Goal: Information Seeking & Learning: Learn about a topic

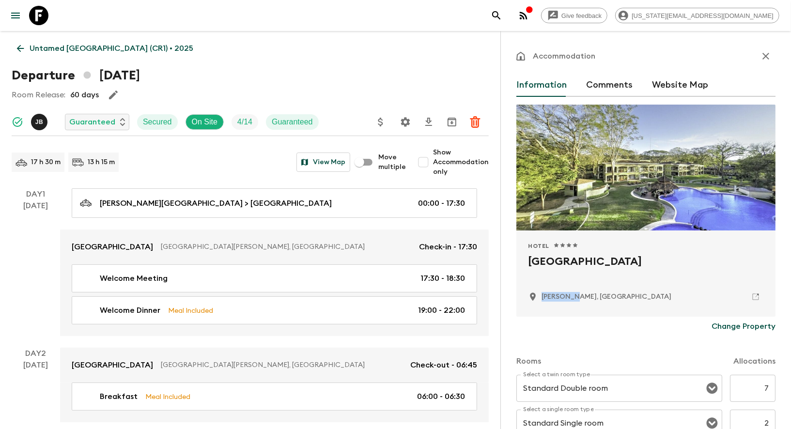
click at [48, 20] on icon at bounding box center [38, 15] width 19 height 19
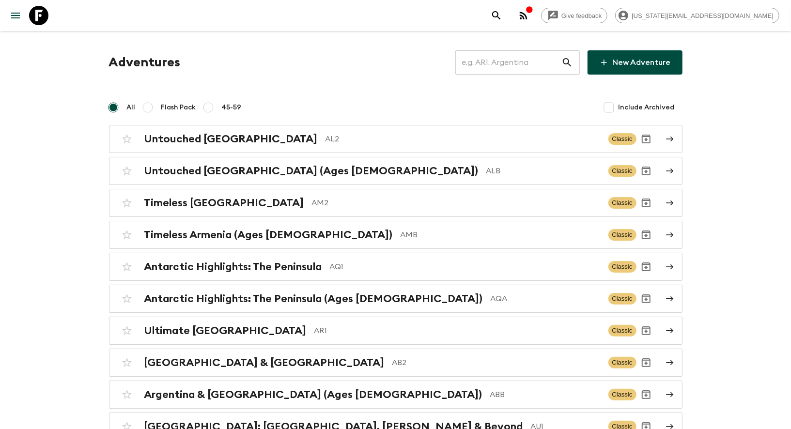
click at [512, 56] on input "text" at bounding box center [508, 62] width 106 height 27
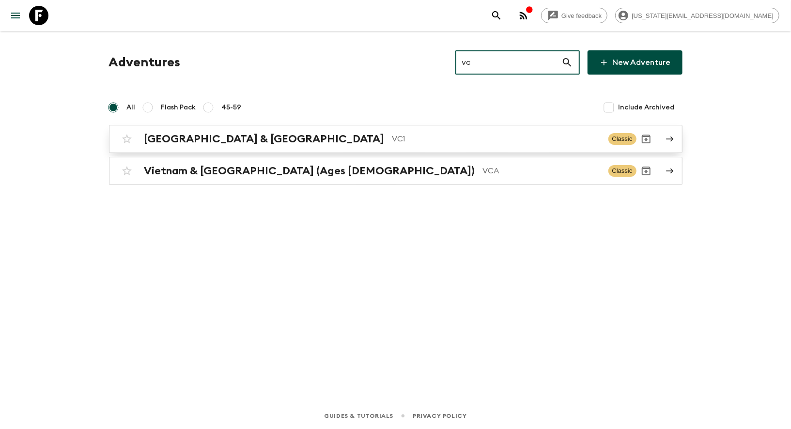
type input "vc"
click at [210, 145] on h2 "[GEOGRAPHIC_DATA] & [GEOGRAPHIC_DATA]" at bounding box center [264, 139] width 240 height 13
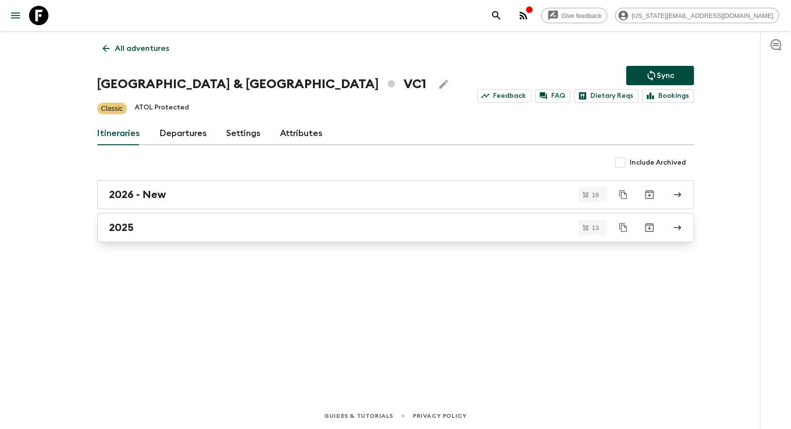
click at [135, 234] on link "2025" at bounding box center [395, 227] width 597 height 29
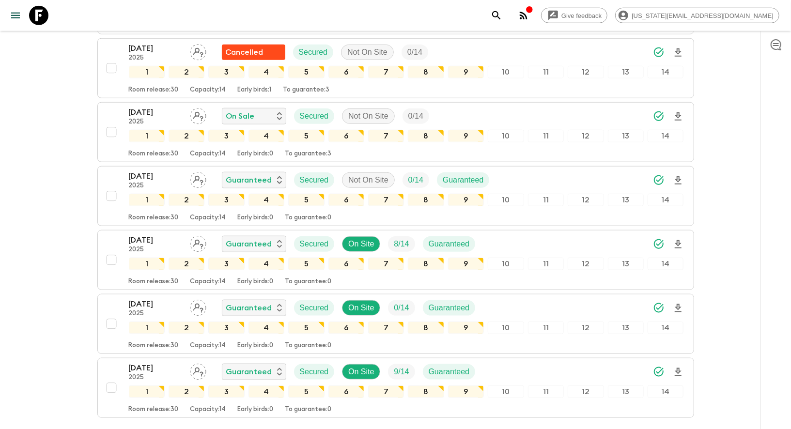
scroll to position [599, 0]
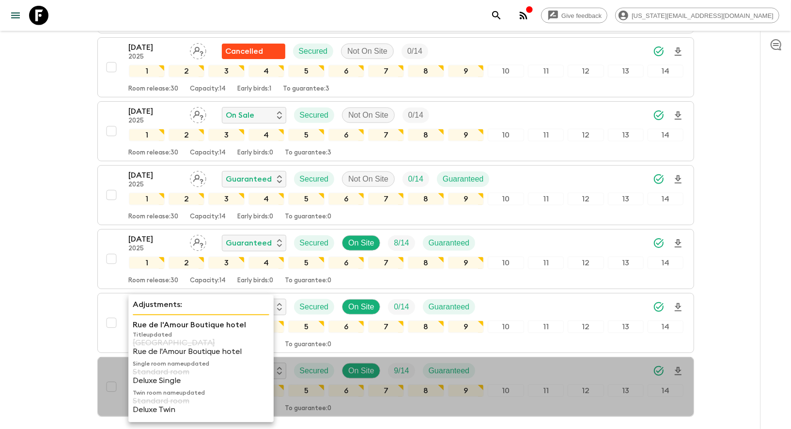
click at [138, 357] on div "Rue de l'Amour Boutique hotel Title updated [GEOGRAPHIC_DATA] hotel Single room…" at bounding box center [201, 368] width 137 height 99
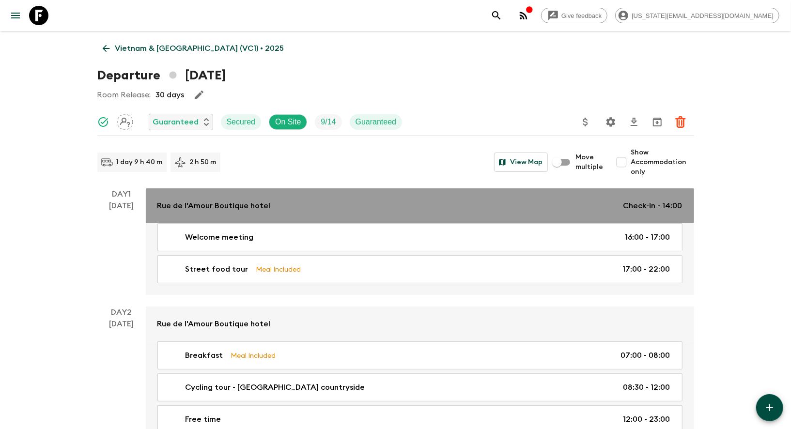
click at [260, 205] on p "Rue de l'Amour Boutique hotel" at bounding box center [213, 206] width 113 height 12
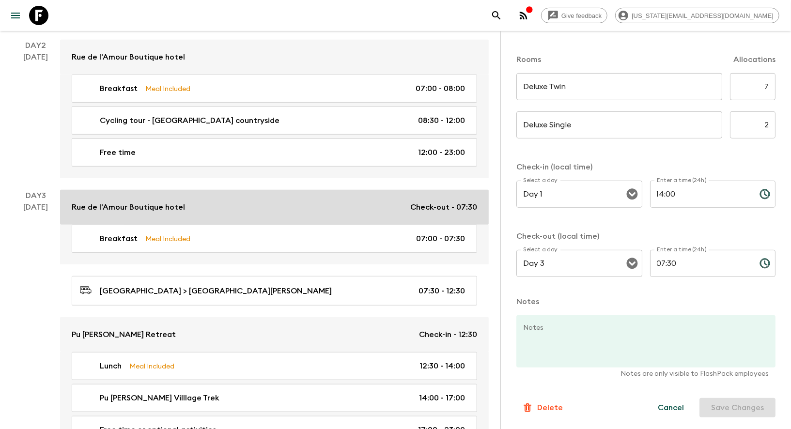
scroll to position [280, 0]
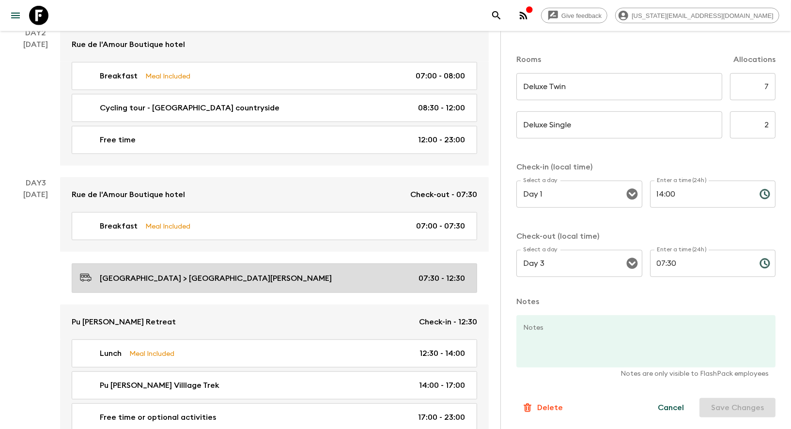
click at [136, 277] on p "[GEOGRAPHIC_DATA] > [GEOGRAPHIC_DATA][PERSON_NAME]" at bounding box center [216, 279] width 232 height 12
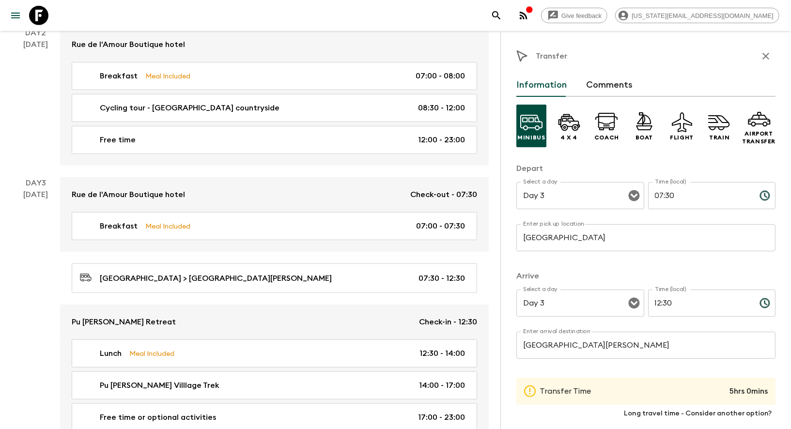
click at [555, 348] on input "[GEOGRAPHIC_DATA][PERSON_NAME]" at bounding box center [645, 345] width 259 height 27
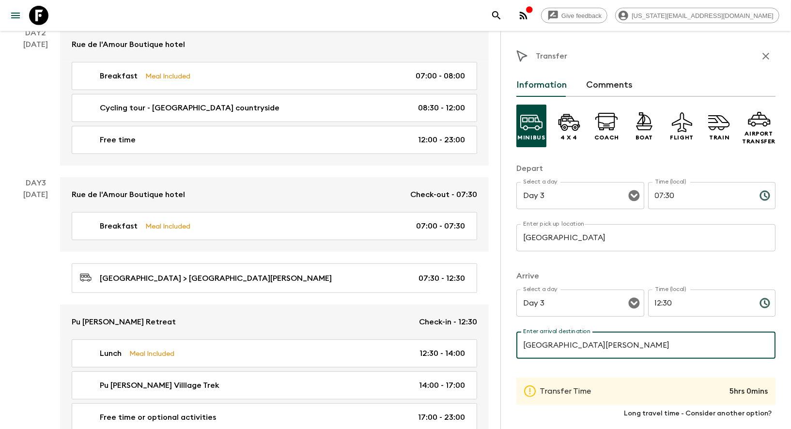
click at [555, 348] on input "[GEOGRAPHIC_DATA][PERSON_NAME]" at bounding box center [645, 345] width 259 height 27
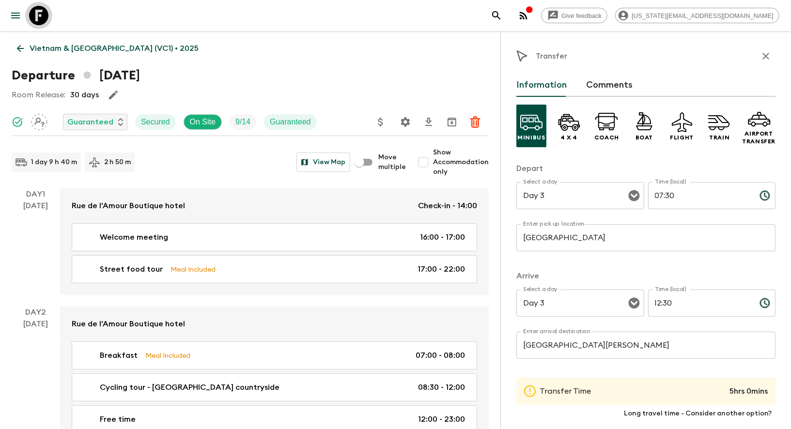
click at [40, 16] on icon at bounding box center [38, 15] width 19 height 19
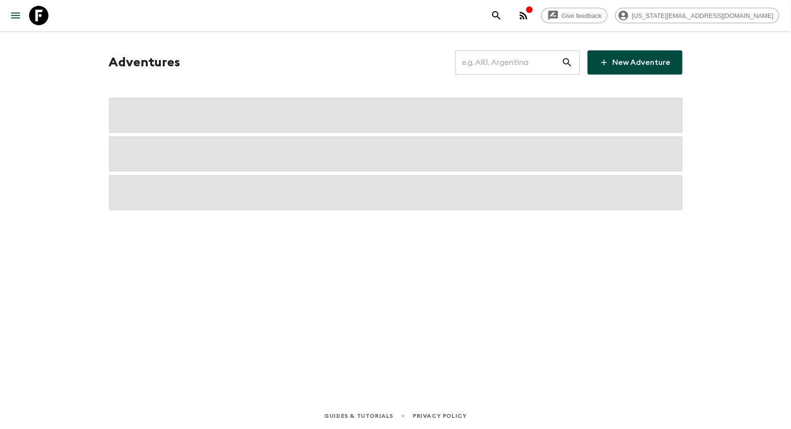
click at [40, 16] on icon at bounding box center [38, 15] width 19 height 19
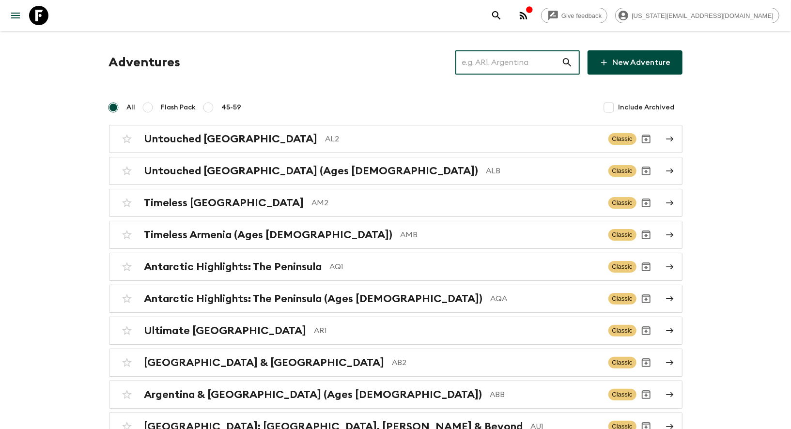
click at [488, 72] on input "text" at bounding box center [508, 62] width 106 height 27
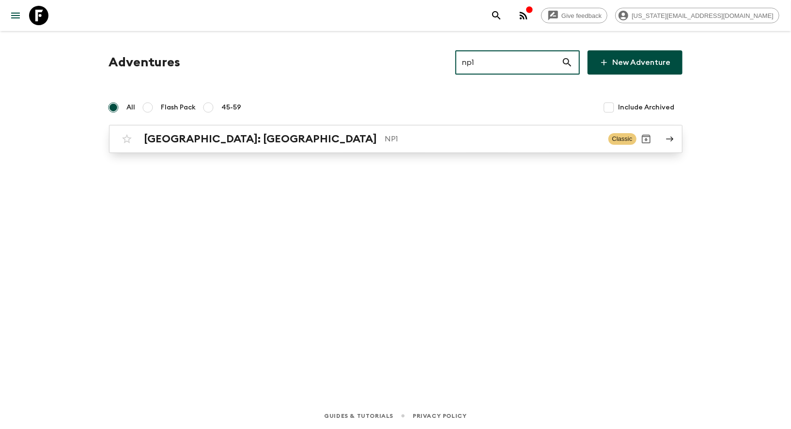
type input "np1"
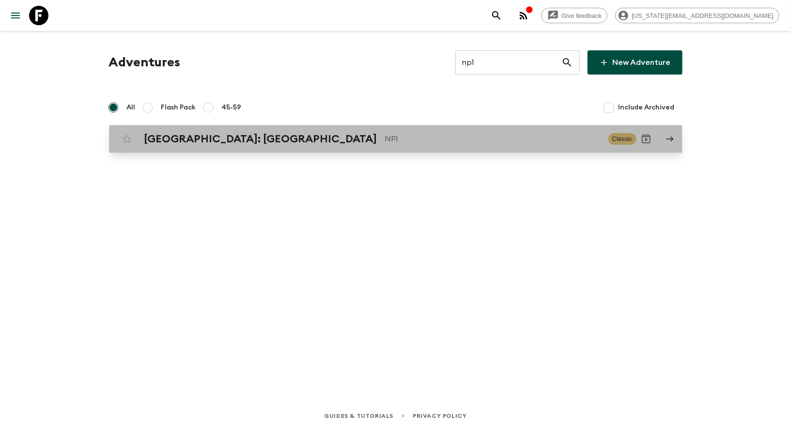
click at [385, 139] on p "NP1" at bounding box center [493, 139] width 216 height 12
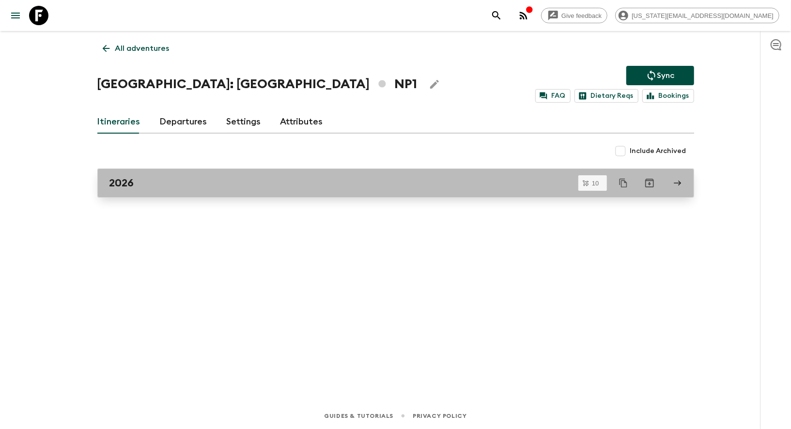
click at [128, 188] on h2 "2026" at bounding box center [121, 183] width 25 height 13
